Goal: Navigation & Orientation: Go to known website

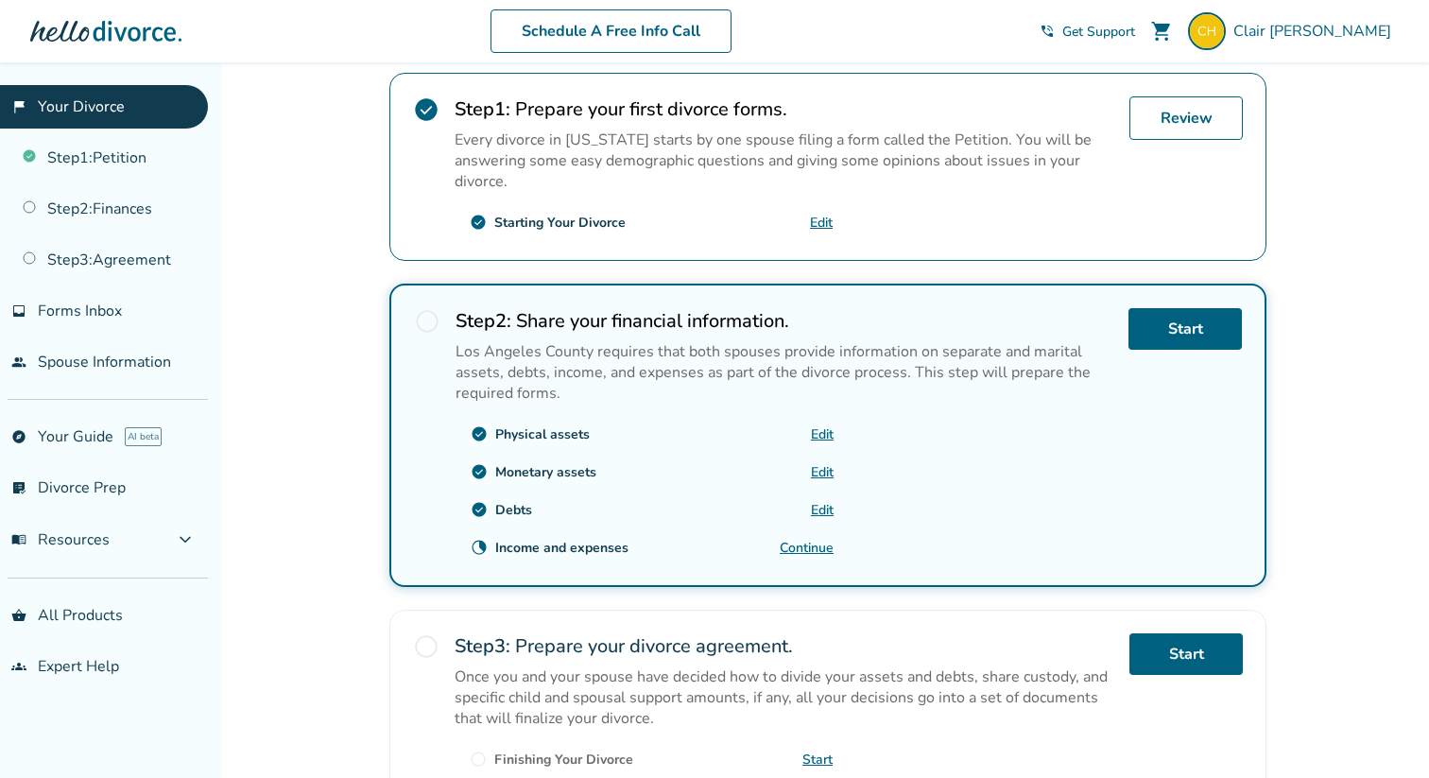
scroll to position [374, 0]
